Goal: Task Accomplishment & Management: Manage account settings

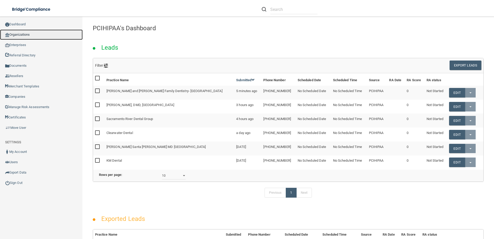
click at [26, 34] on link "Organizations" at bounding box center [41, 34] width 83 height 10
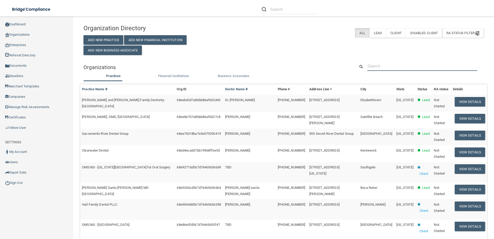
click at [391, 70] on input "text" at bounding box center [423, 66] width 110 height 10
paste input "Sheer Pleasure Image Boutique"
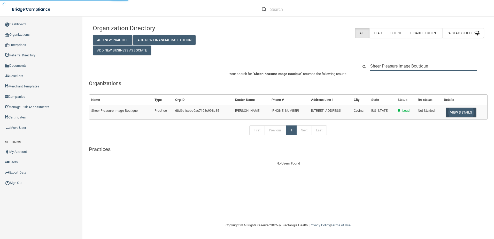
type input "Sheer Pleasure Image Boutique"
click at [460, 114] on button "View Details" at bounding box center [461, 113] width 30 height 10
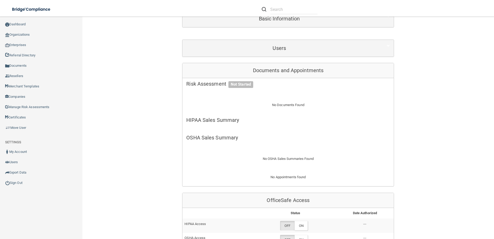
scroll to position [129, 0]
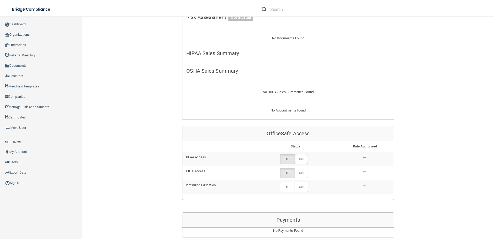
click at [301, 159] on label "ON" at bounding box center [301, 159] width 13 height 10
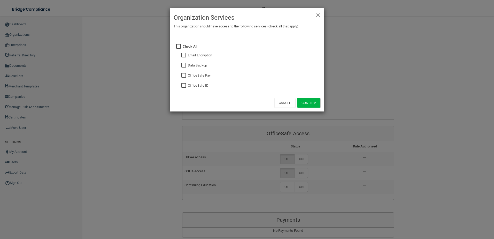
click at [178, 86] on div "× Close Organization Services This organization should have access to the follo…" at bounding box center [247, 59] width 155 height 103
click at [185, 86] on input "checkbox" at bounding box center [184, 85] width 6 height 4
checkbox input "true"
click at [311, 101] on button "Confirm" at bounding box center [308, 103] width 23 height 10
